Goal: Entertainment & Leisure: Consume media (video, audio)

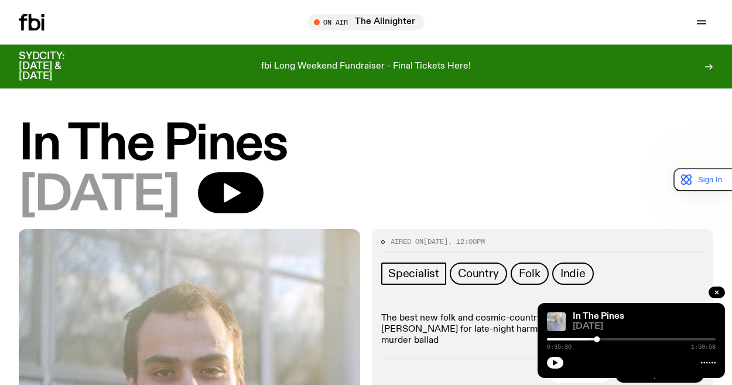
click at [479, 131] on h1 "In The Pines" at bounding box center [366, 144] width 694 height 47
click at [550, 340] on div "0:35:30 1:59:58" at bounding box center [631, 342] width 169 height 14
click at [549, 338] on div at bounding box center [512, 339] width 169 height 2
click at [550, 363] on button "button" at bounding box center [555, 362] width 16 height 12
